Goal: Check status: Check status

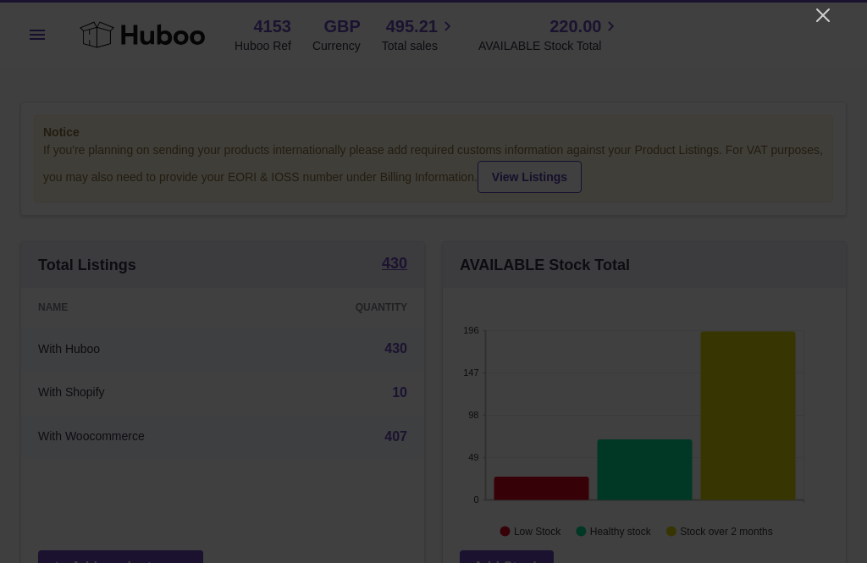
click at [823, 19] on icon "Close" at bounding box center [822, 15] width 20 height 20
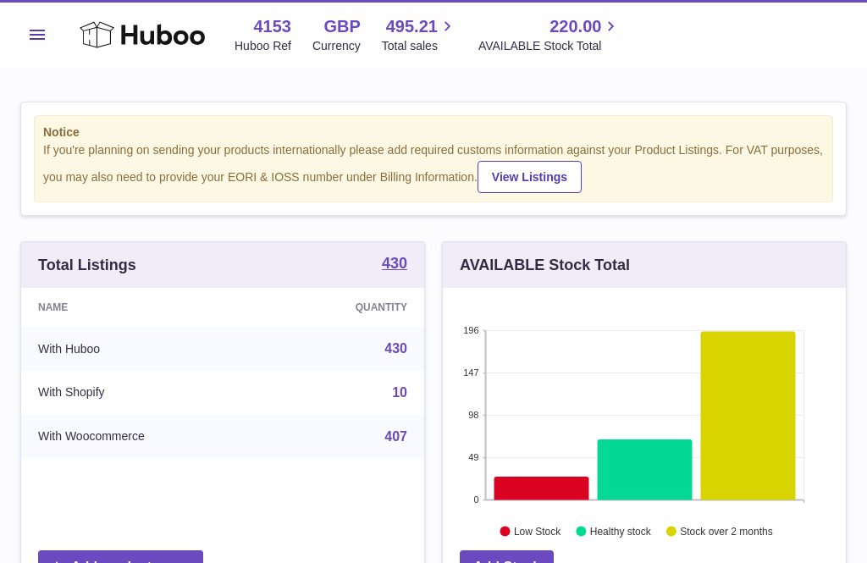
click at [39, 35] on span "Menu" at bounding box center [37, 35] width 15 height 10
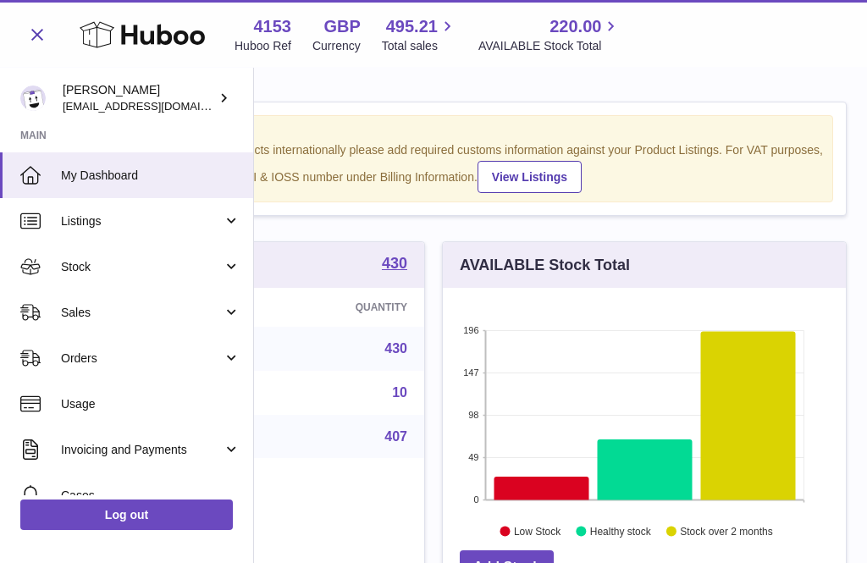
click at [412, 34] on span "495.21" at bounding box center [412, 26] width 52 height 23
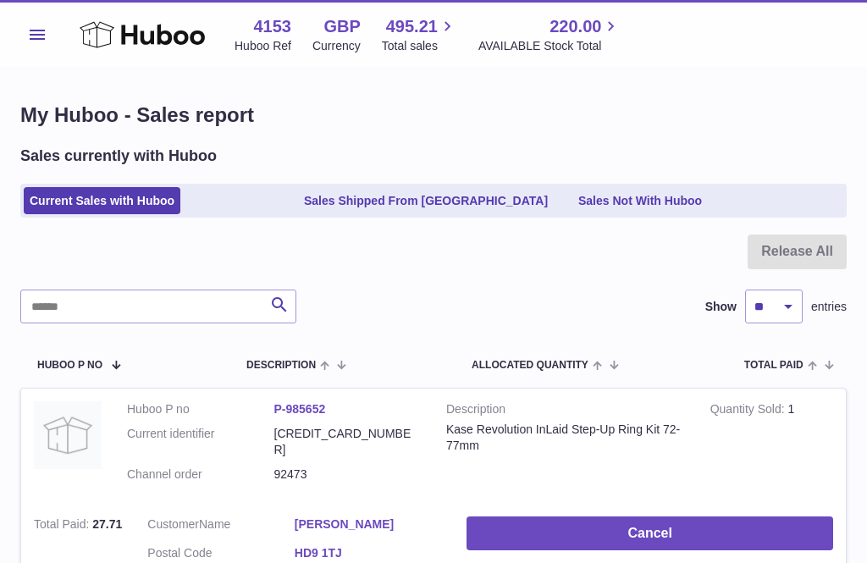
click at [641, 203] on link "Sales Not With Huboo" at bounding box center [639, 201] width 135 height 28
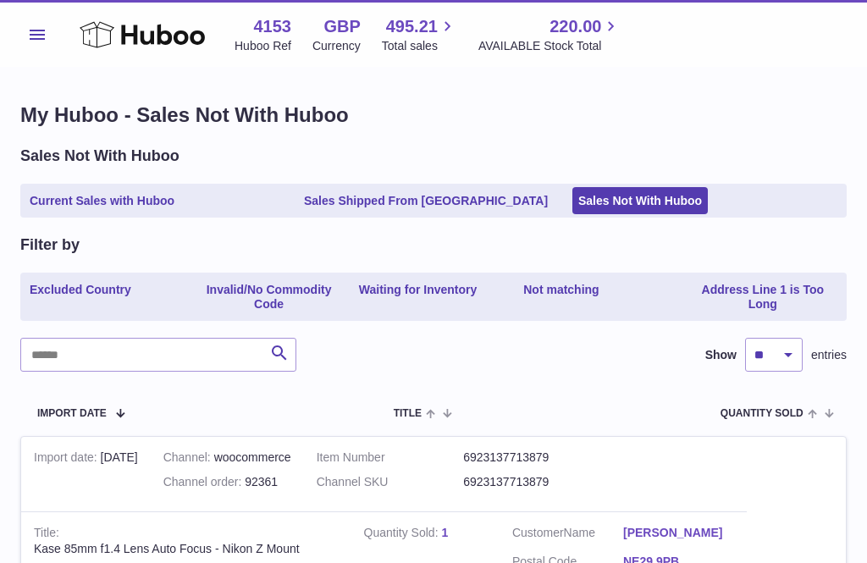
click at [377, 203] on link "Sales Shipped From [GEOGRAPHIC_DATA]" at bounding box center [426, 201] width 256 height 28
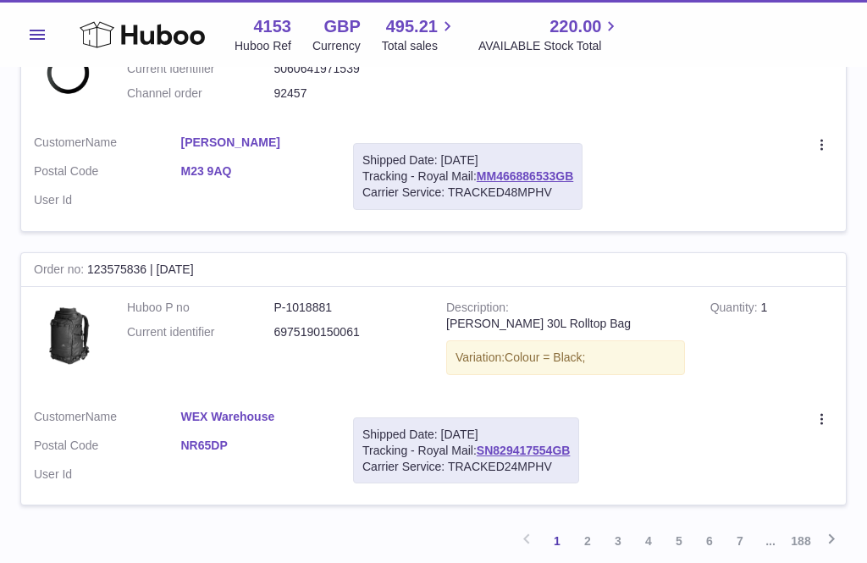
scroll to position [2546, 0]
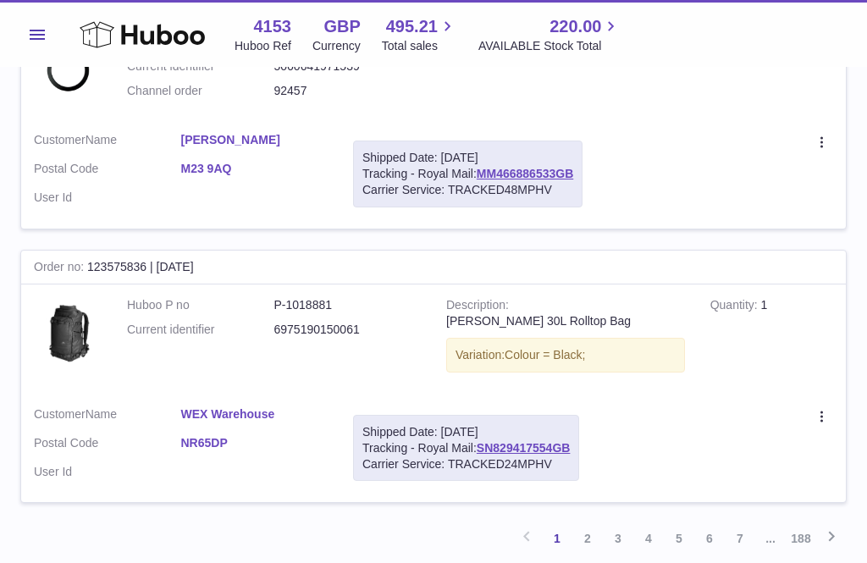
click at [600, 523] on link "2" at bounding box center [587, 538] width 30 height 30
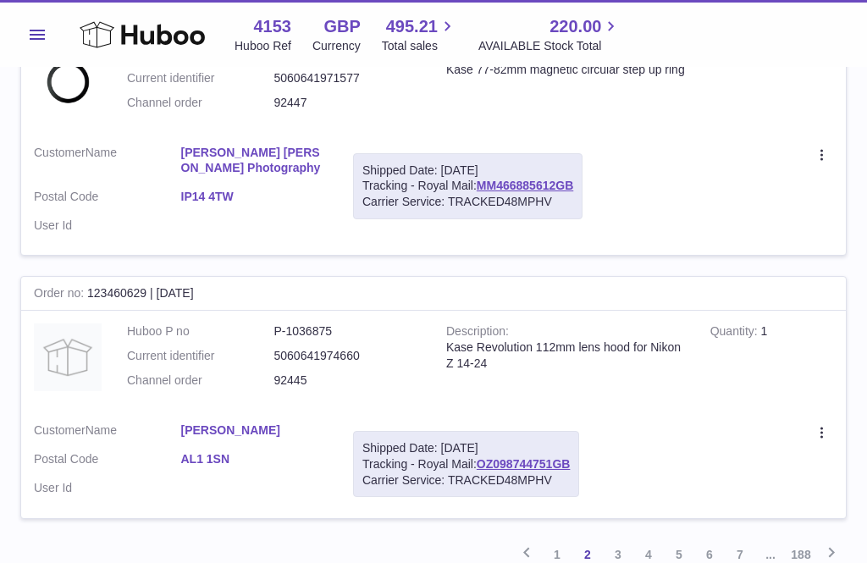
click at [629, 539] on link "3" at bounding box center [618, 554] width 30 height 30
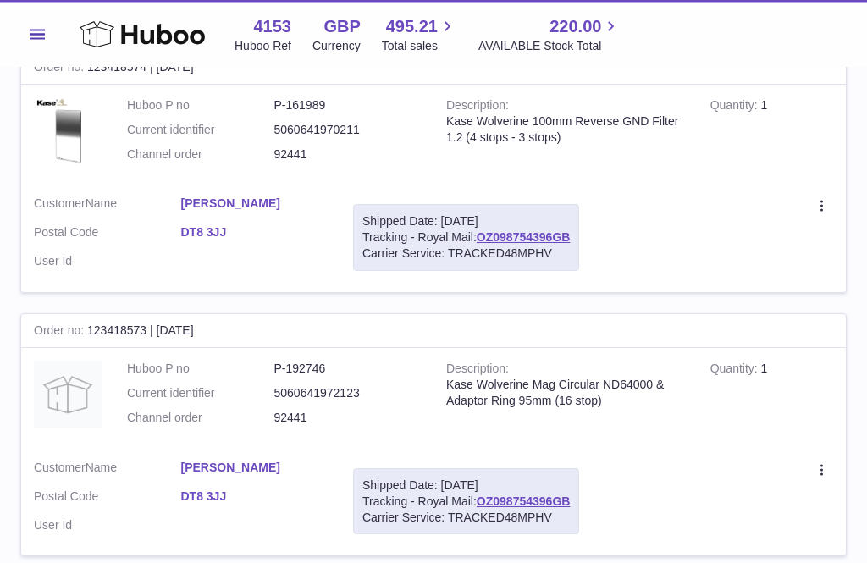
scroll to position [2481, 0]
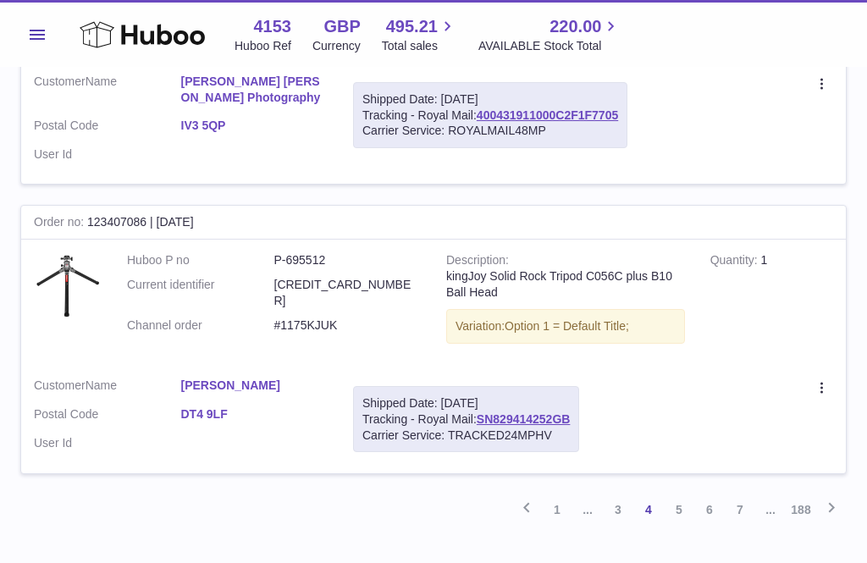
scroll to position [2575, 0]
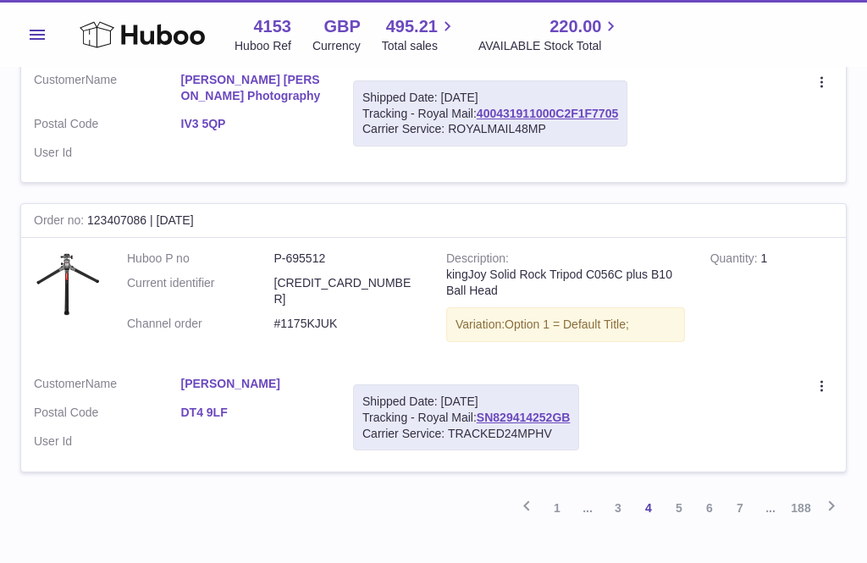
click at [623, 493] on link "3" at bounding box center [618, 508] width 30 height 30
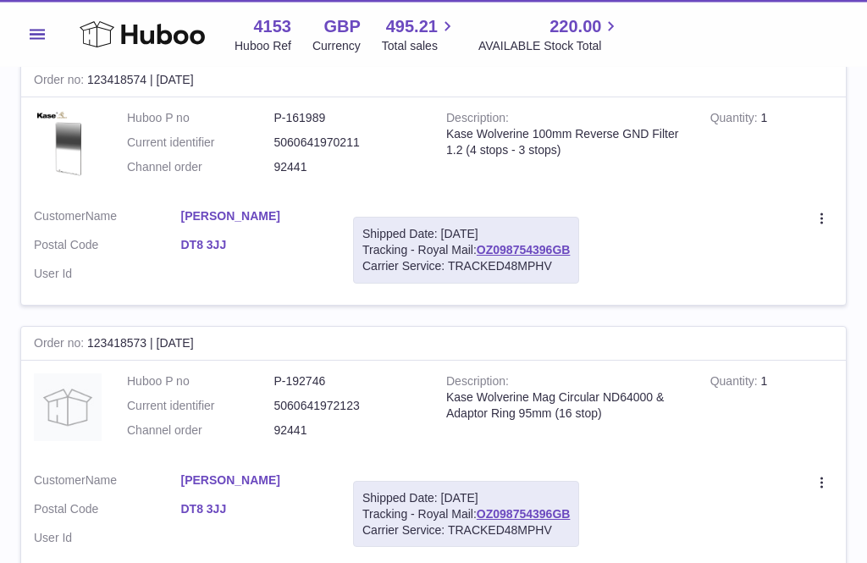
scroll to position [2469, 0]
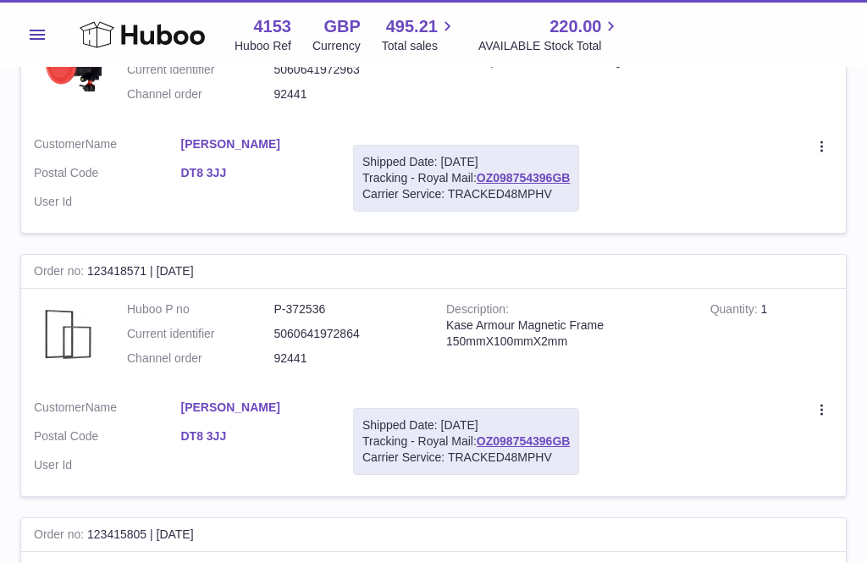
scroll to position [372, 0]
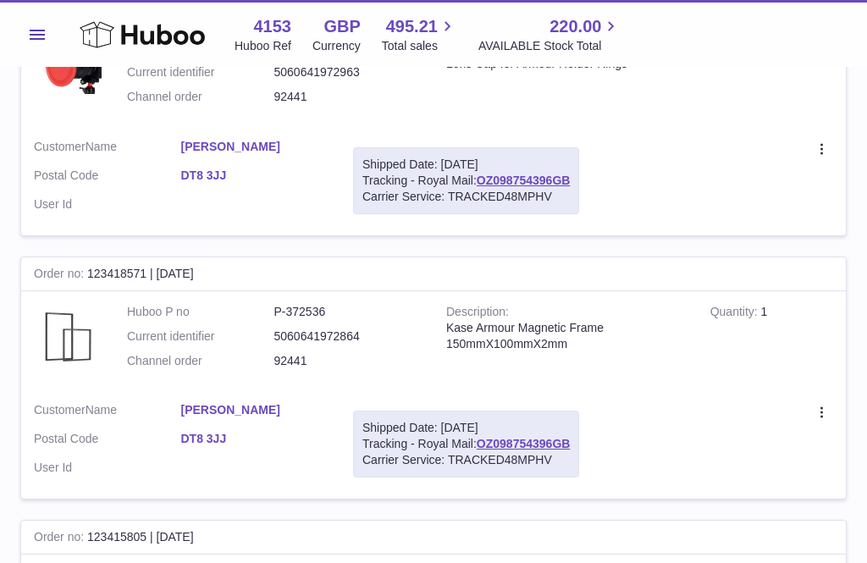
click at [528, 437] on link "OZ098754396GB" at bounding box center [523, 444] width 94 height 14
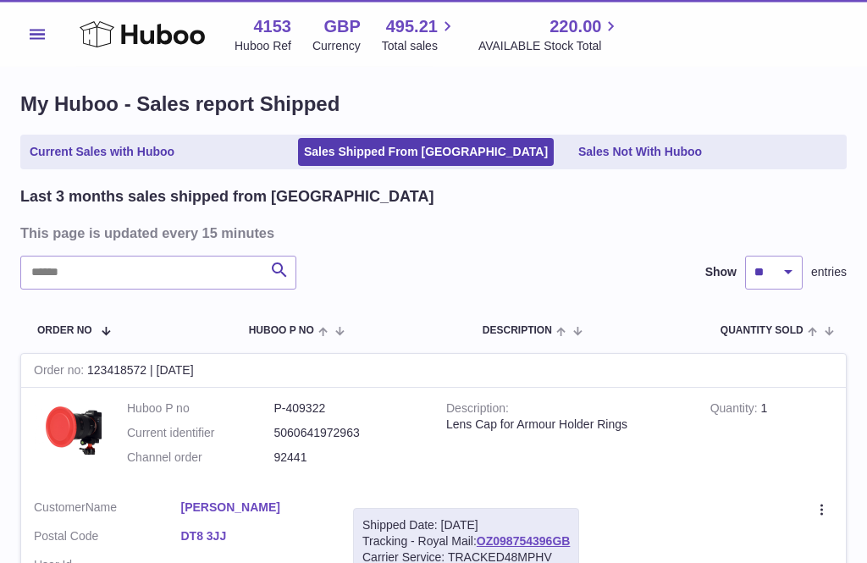
scroll to position [0, 0]
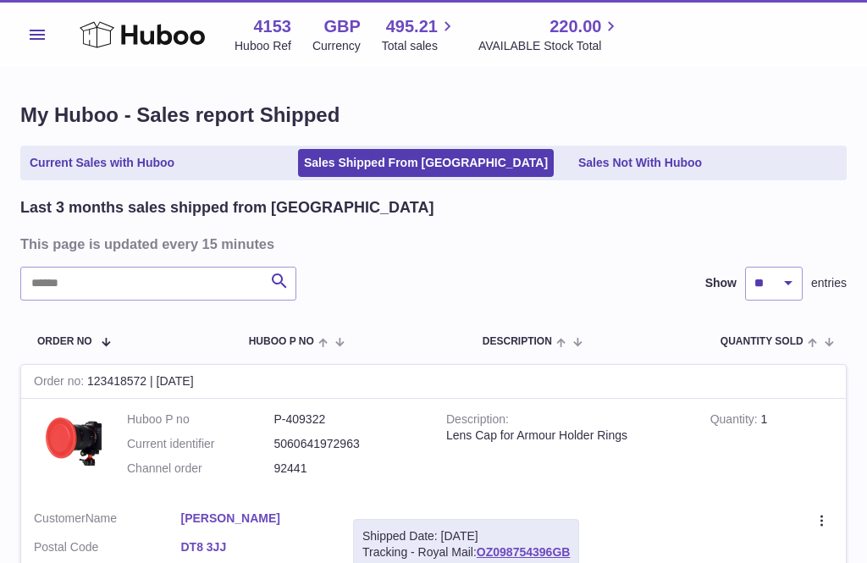
click at [131, 36] on use at bounding box center [142, 34] width 125 height 26
